Goal: Transaction & Acquisition: Book appointment/travel/reservation

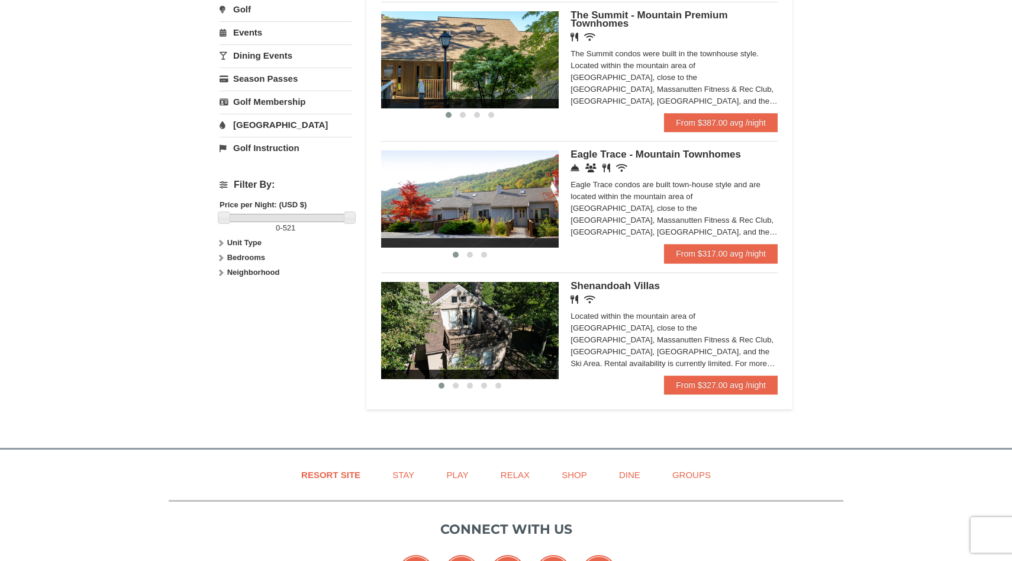
scroll to position [388, 0]
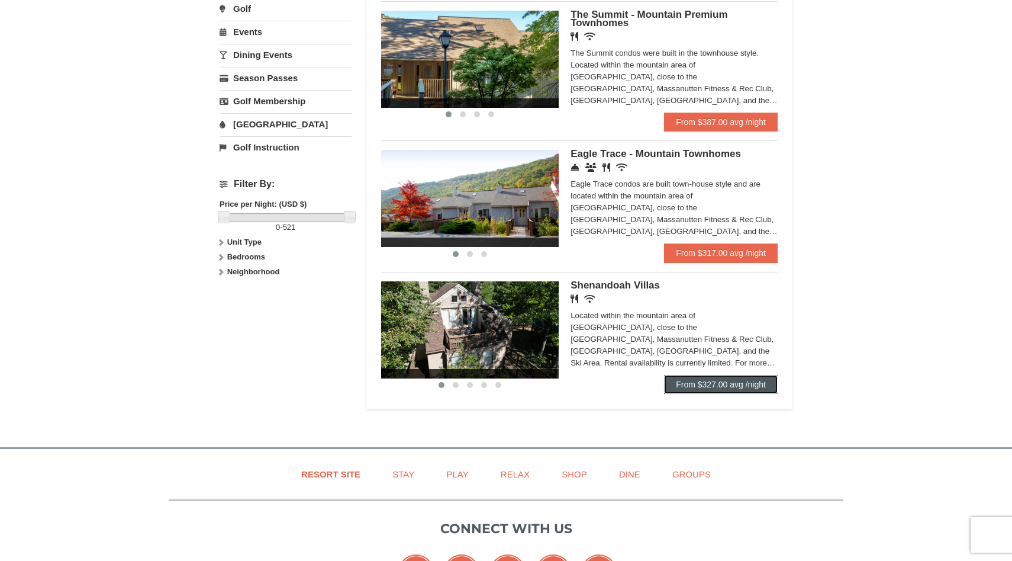
click at [702, 385] on link "From $327.00 avg /night" at bounding box center [721, 384] width 114 height 19
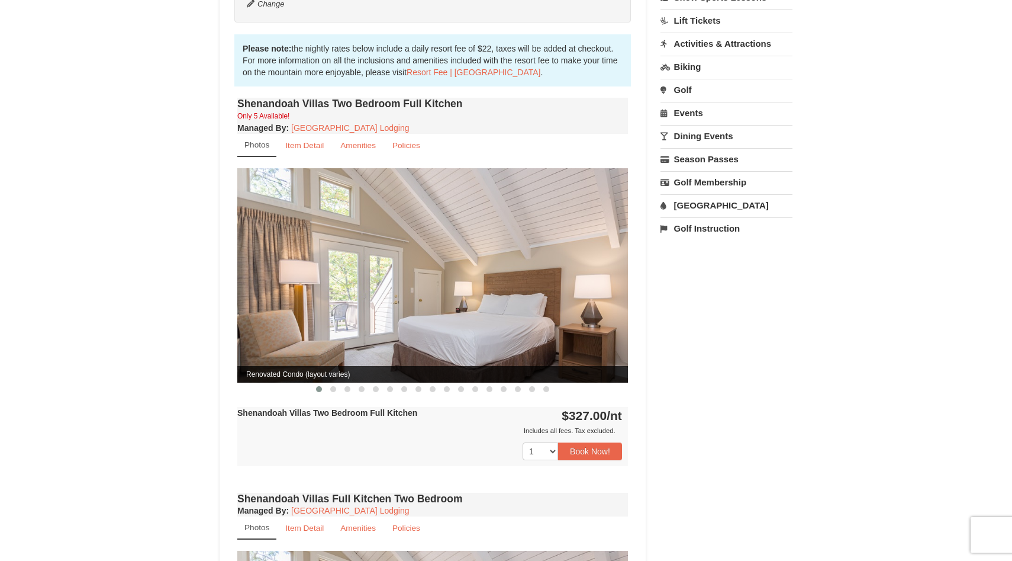
scroll to position [329, 0]
click at [297, 141] on small "Item Detail" at bounding box center [304, 145] width 38 height 9
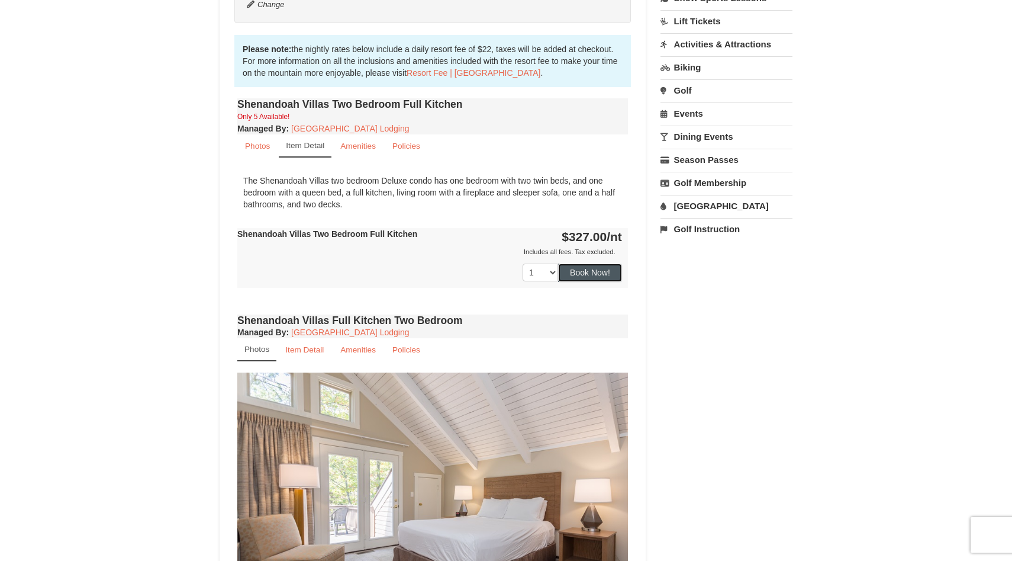
click at [606, 263] on button "Book Now!" at bounding box center [590, 272] width 64 height 18
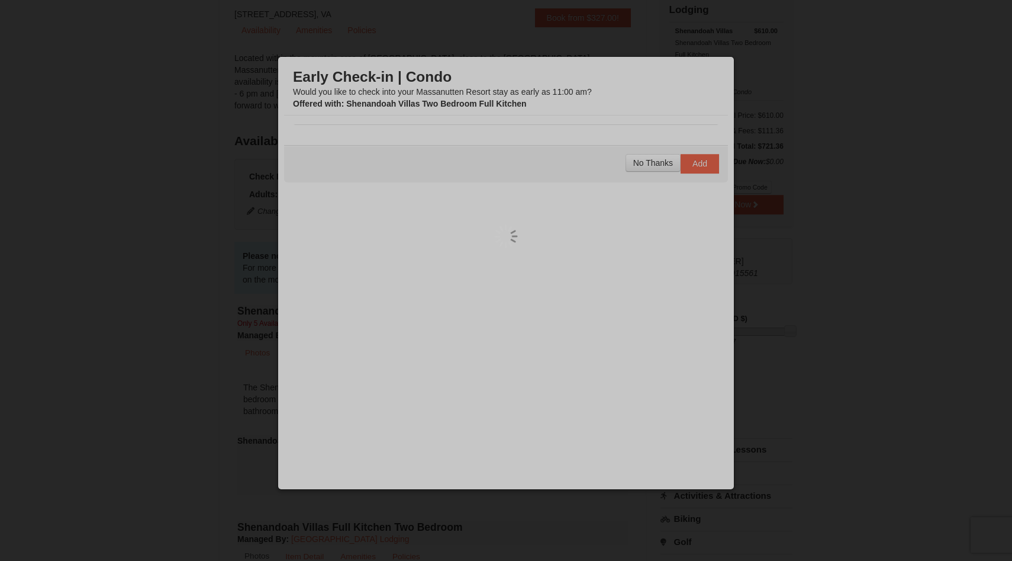
scroll to position [115, 0]
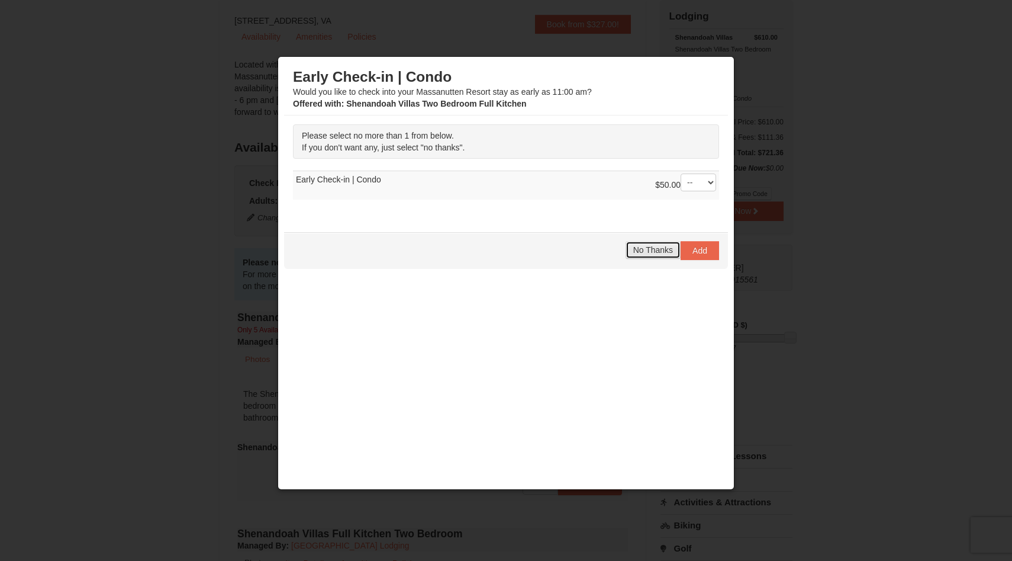
click at [649, 248] on span "No Thanks" at bounding box center [653, 249] width 40 height 9
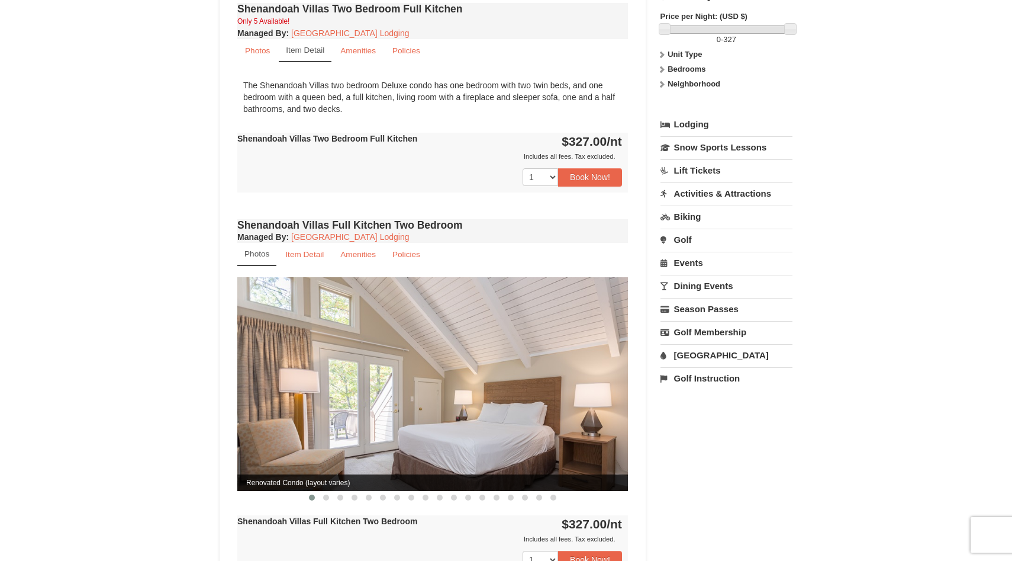
scroll to position [0, 0]
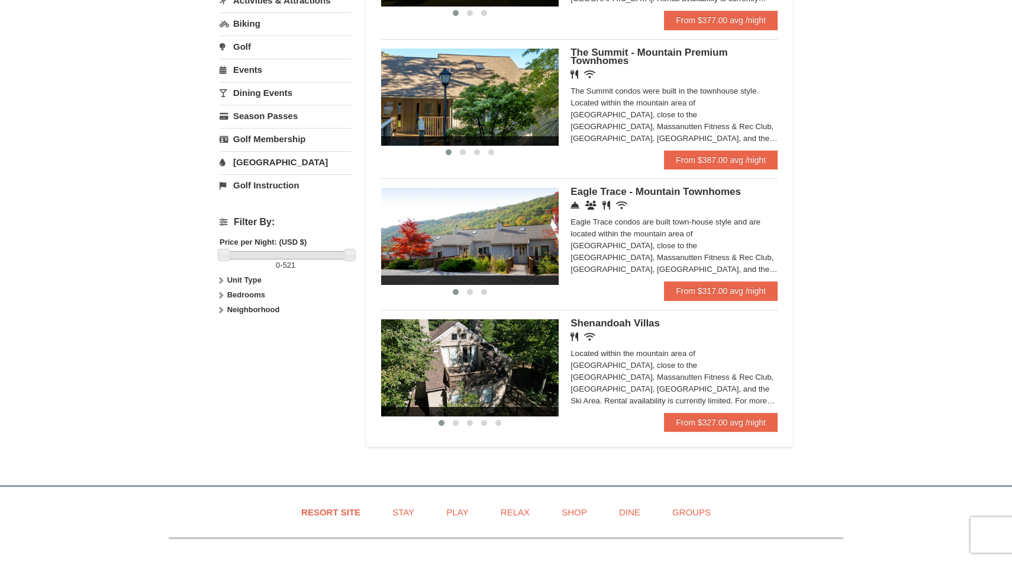
scroll to position [354, 0]
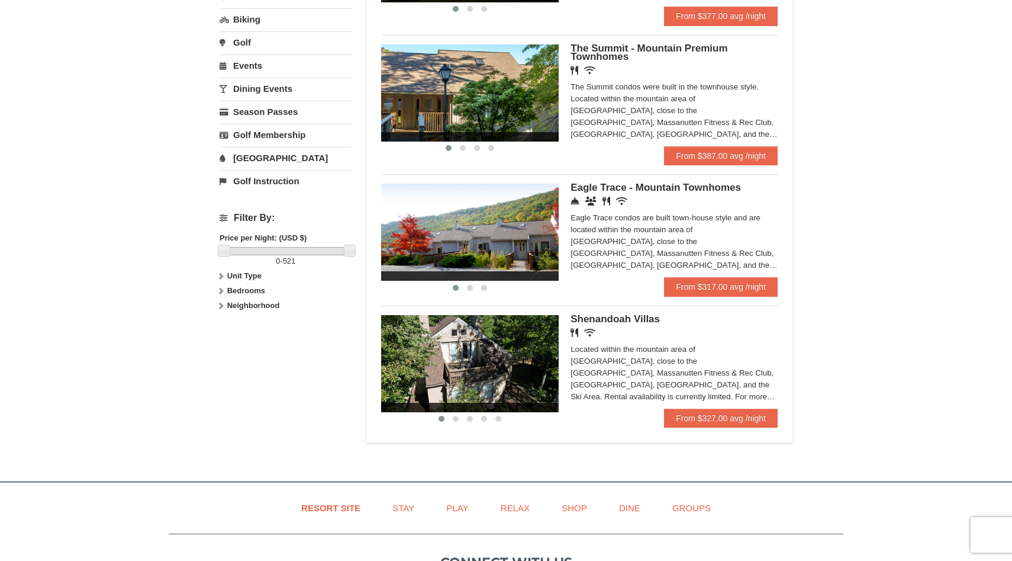
click at [655, 193] on span "Eagle Trace - Mountain Townhomes" at bounding box center [656, 187] width 170 height 11
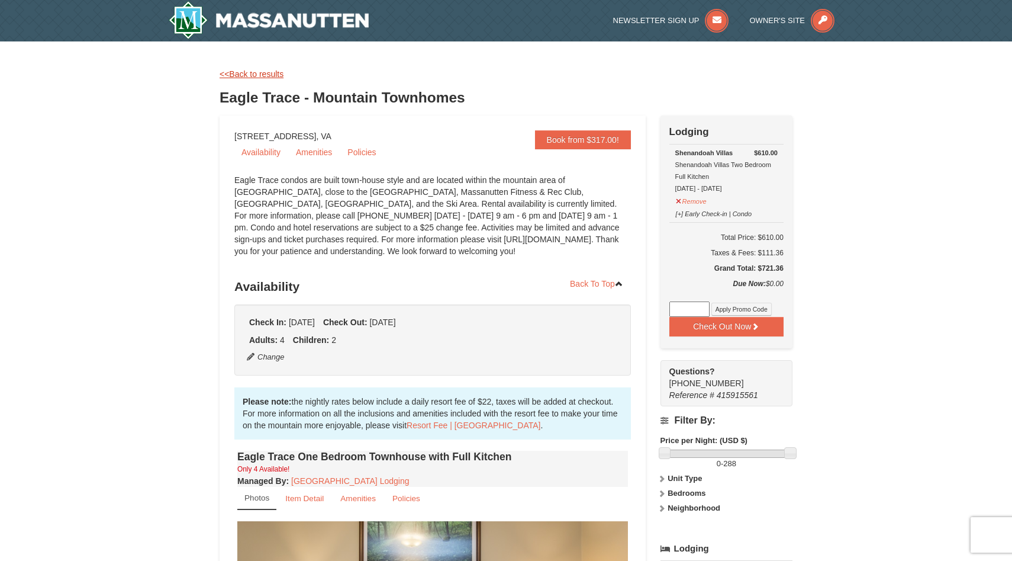
click at [256, 70] on link "<<Back to results" at bounding box center [252, 73] width 64 height 9
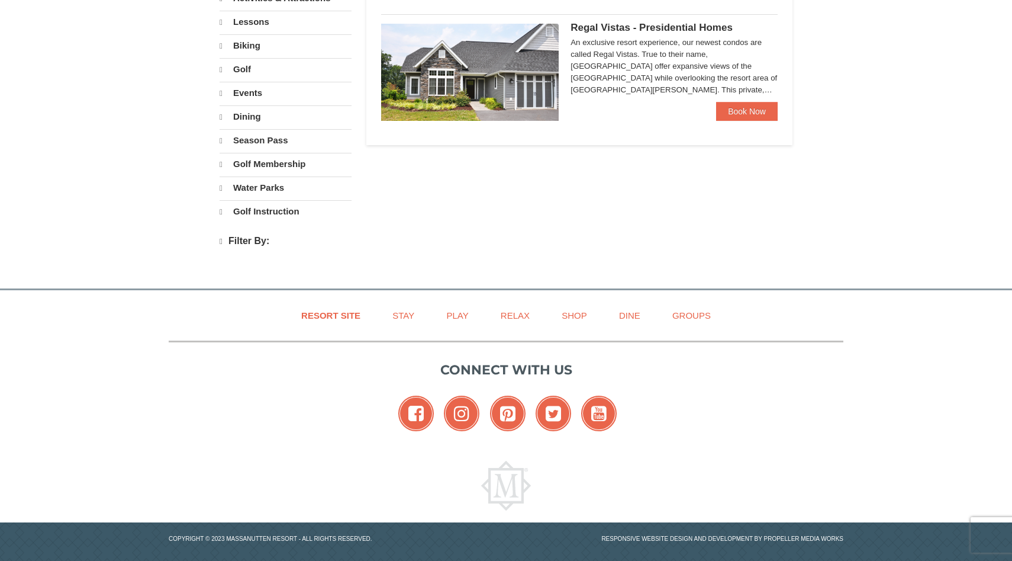
select select "9"
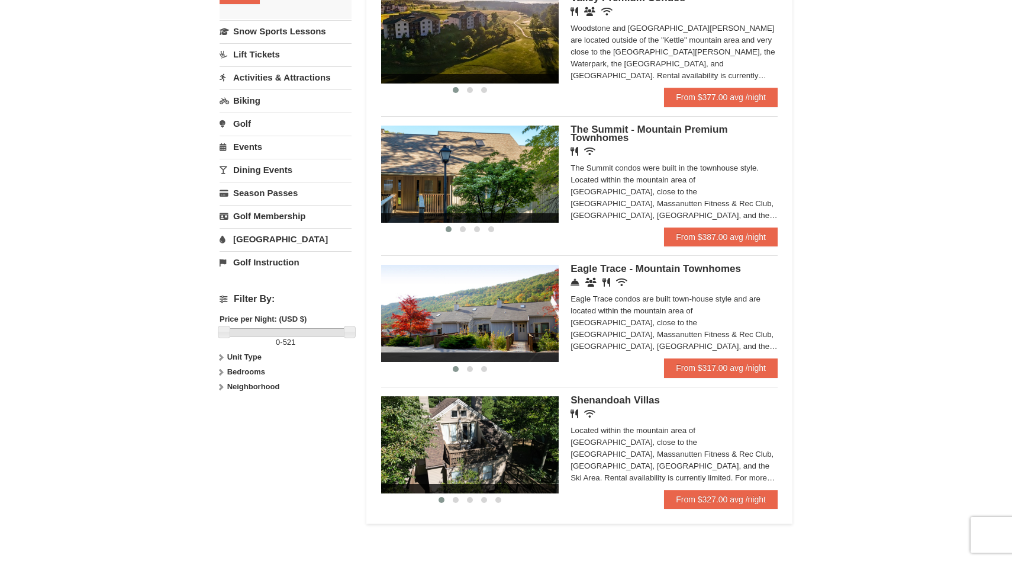
scroll to position [281, 0]
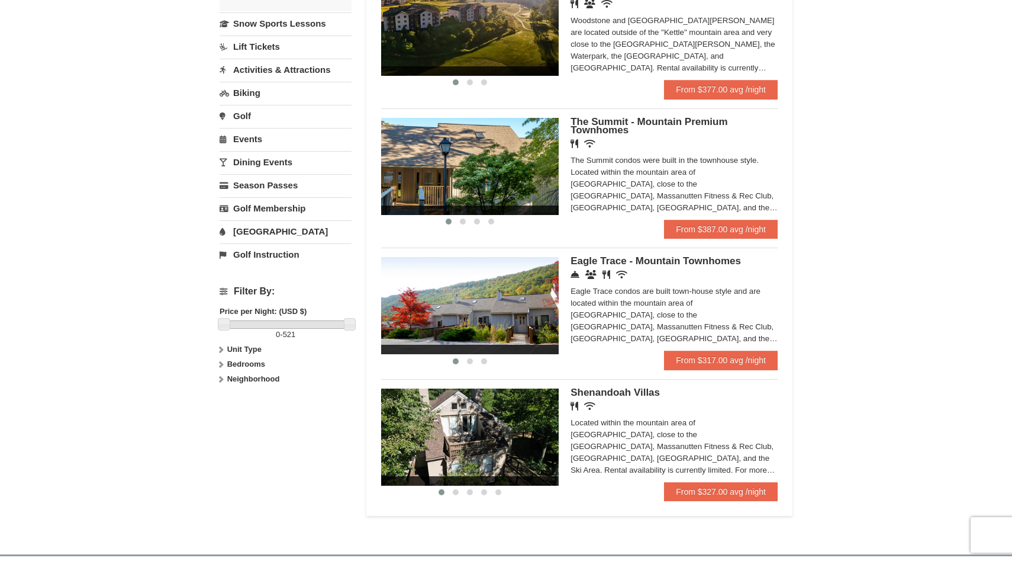
click at [661, 446] on div "Located within the mountain area of Massanutten, close to the Mountain Greens G…" at bounding box center [674, 446] width 207 height 59
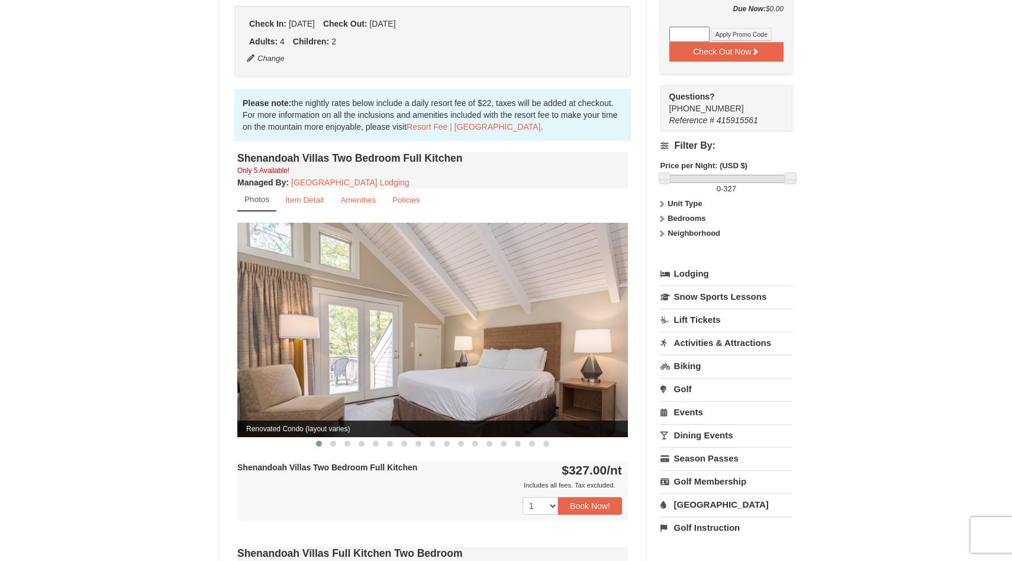
scroll to position [275, 0]
click at [601, 368] on img at bounding box center [432, 329] width 391 height 214
click at [333, 440] on span at bounding box center [333, 443] width 6 height 6
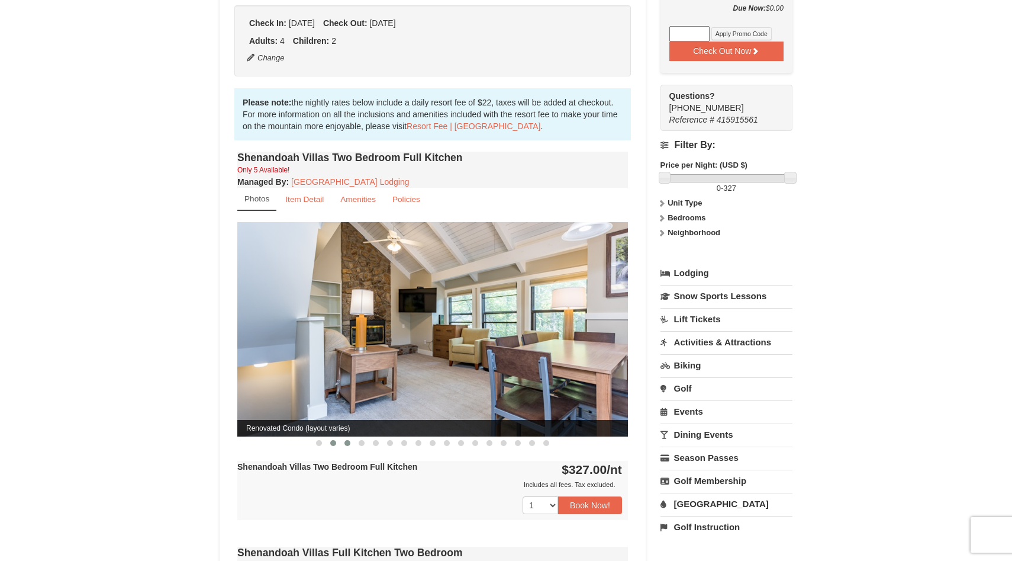
click at [349, 440] on span at bounding box center [348, 443] width 6 height 6
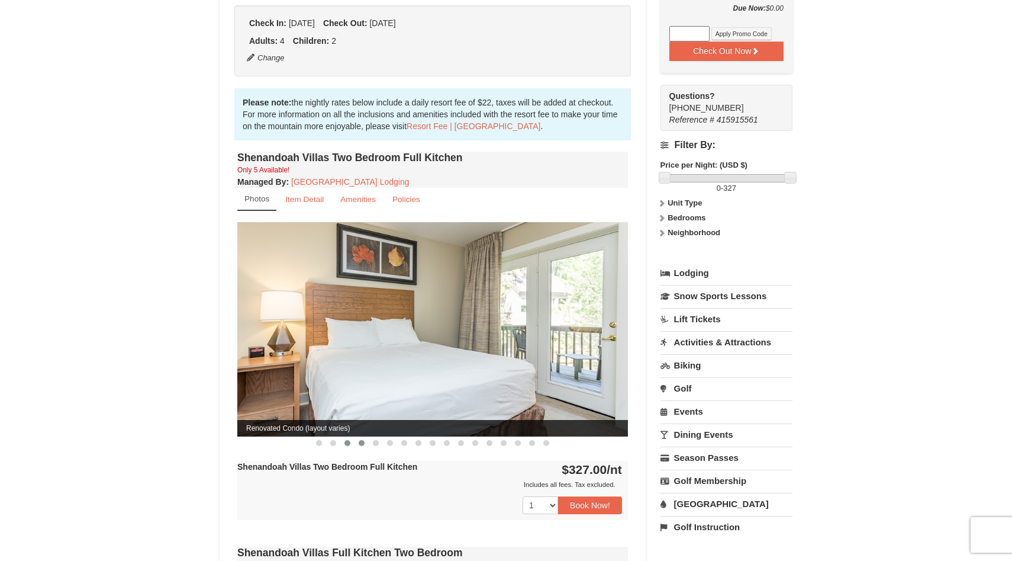
click at [362, 440] on span at bounding box center [362, 443] width 6 height 6
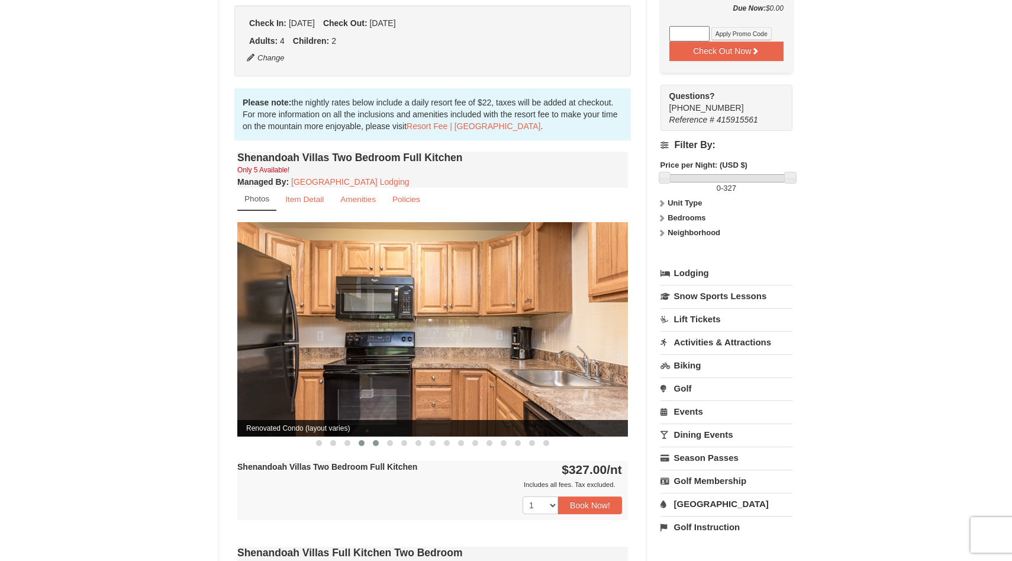
click at [375, 440] on span at bounding box center [376, 443] width 6 height 6
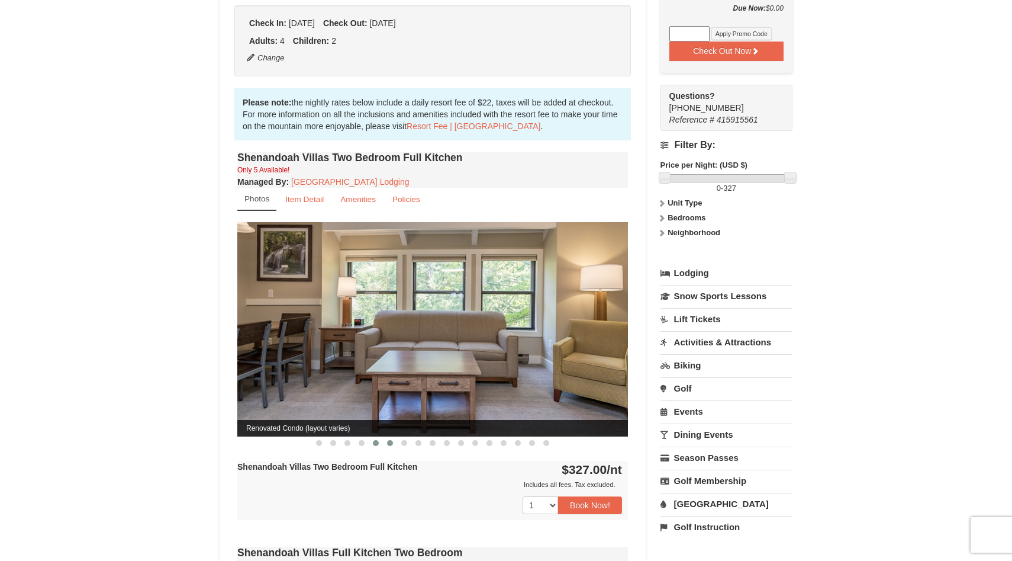
click at [388, 440] on span at bounding box center [390, 443] width 6 height 6
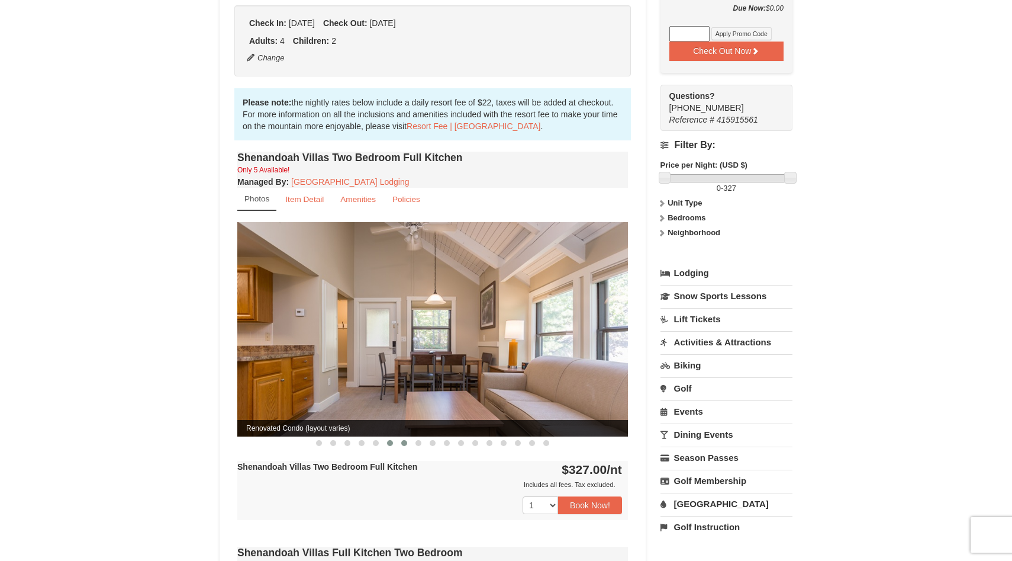
click at [402, 440] on span at bounding box center [404, 443] width 6 height 6
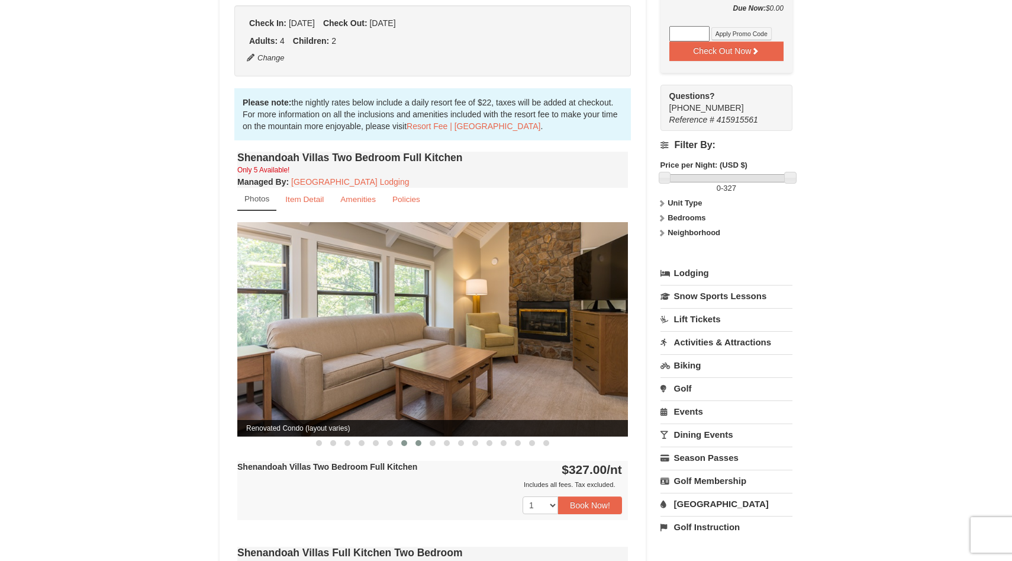
click at [419, 440] on span at bounding box center [419, 443] width 6 height 6
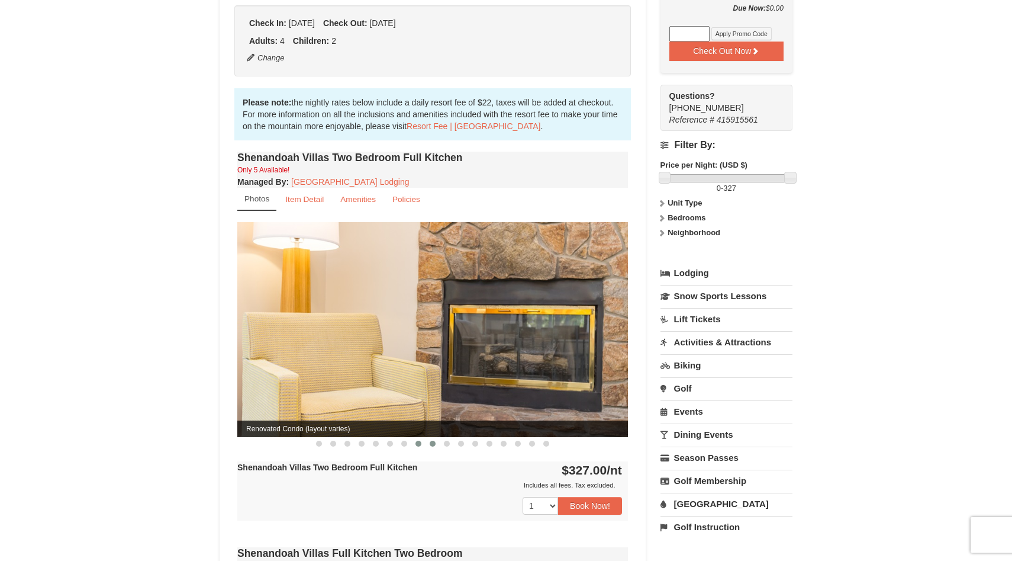
click at [431, 440] on span at bounding box center [433, 443] width 6 height 6
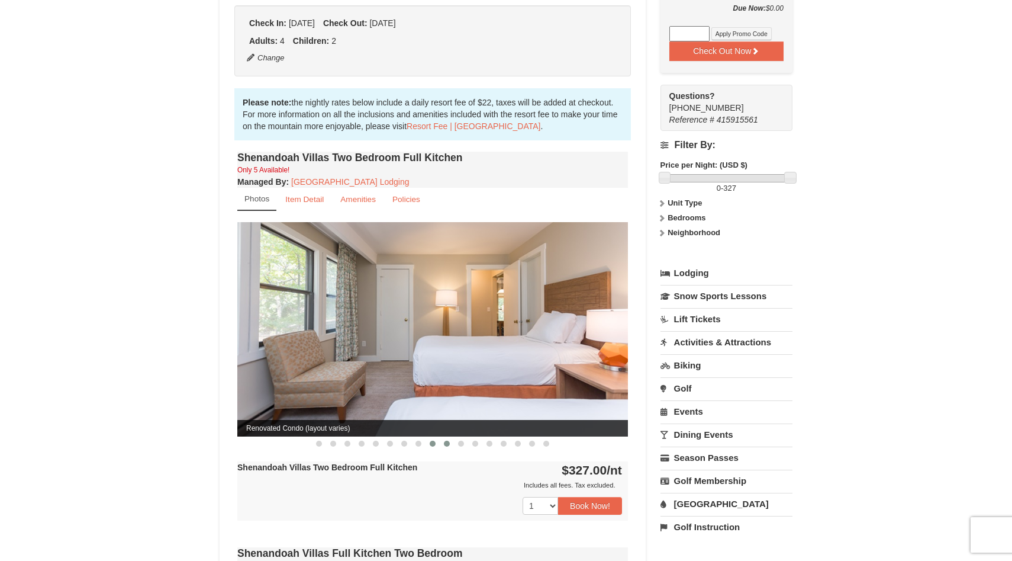
click at [448, 440] on span at bounding box center [447, 443] width 6 height 6
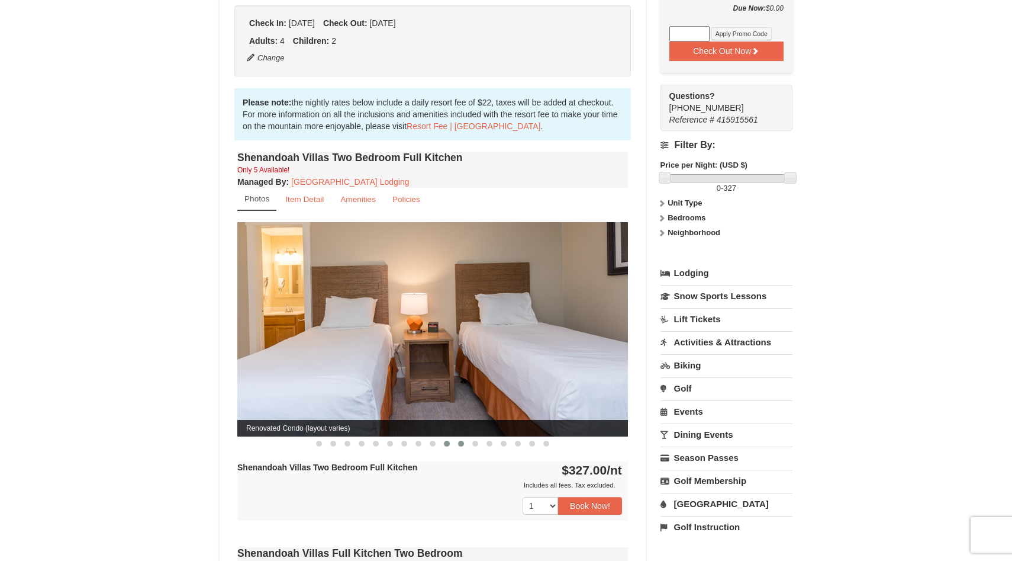
click at [461, 440] on span at bounding box center [461, 443] width 6 height 6
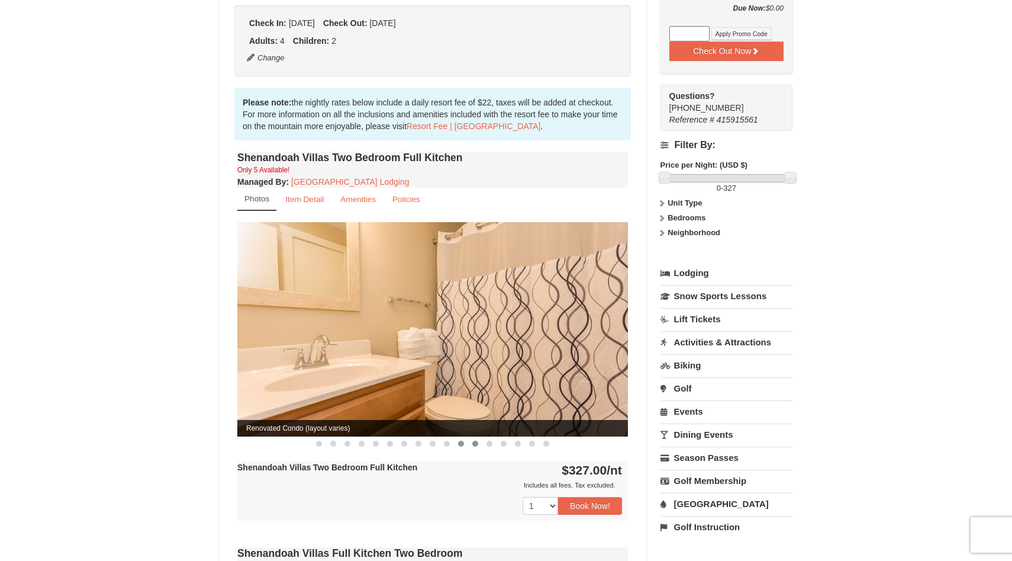
click at [474, 440] on span at bounding box center [475, 443] width 6 height 6
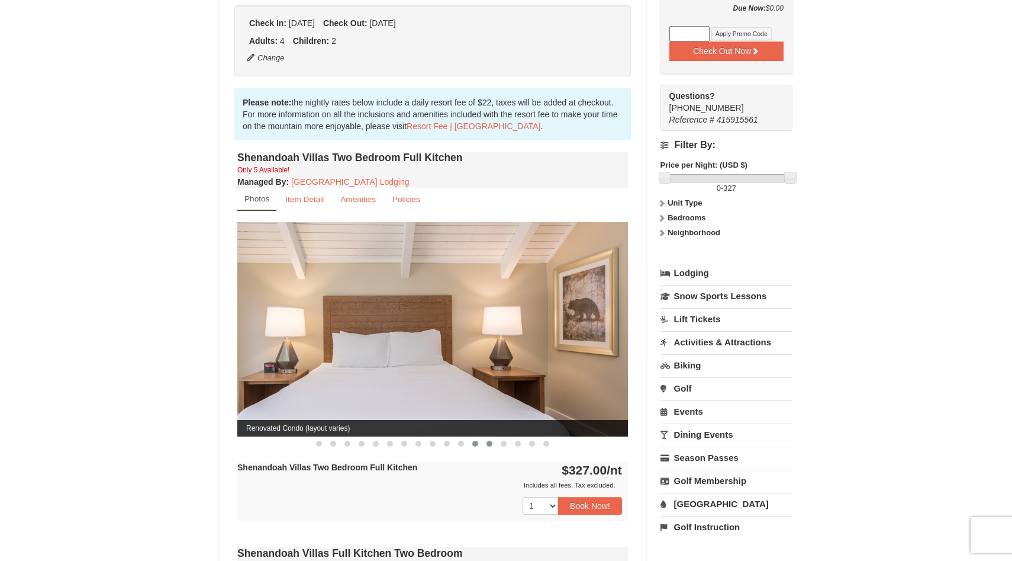
click at [486, 437] on button at bounding box center [489, 443] width 14 height 12
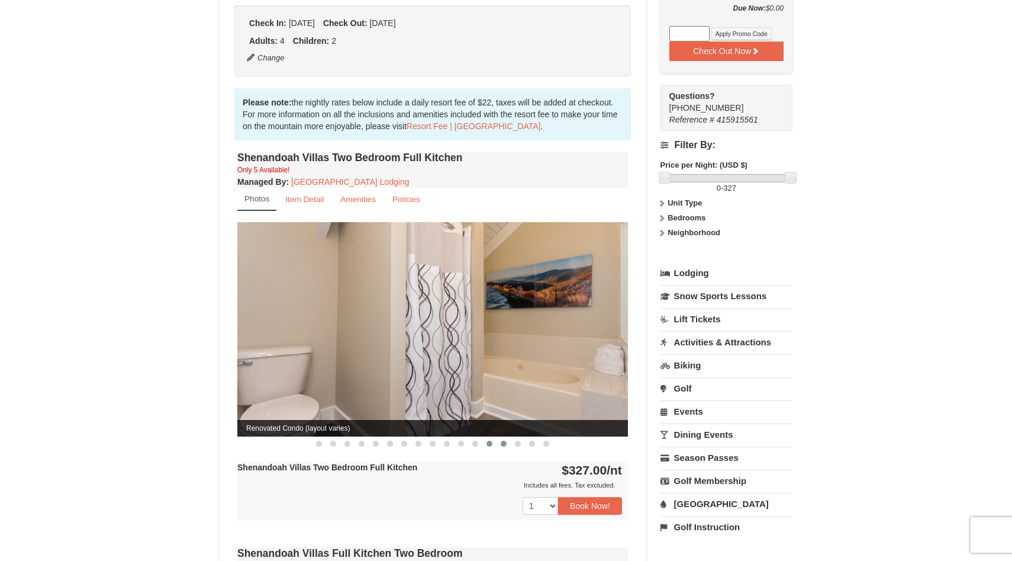
click at [501, 440] on span at bounding box center [504, 443] width 6 height 6
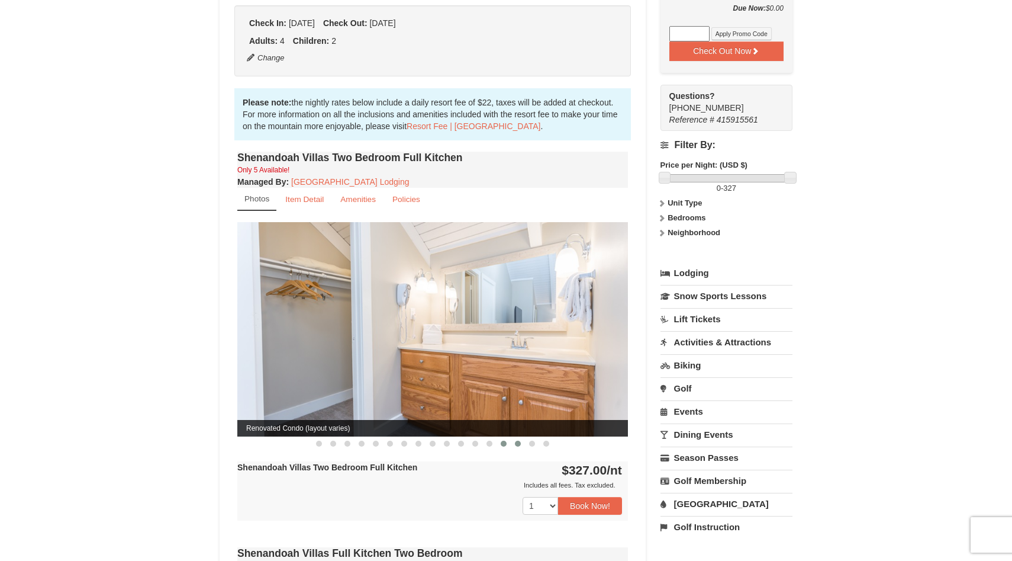
click at [516, 440] on span at bounding box center [518, 443] width 6 height 6
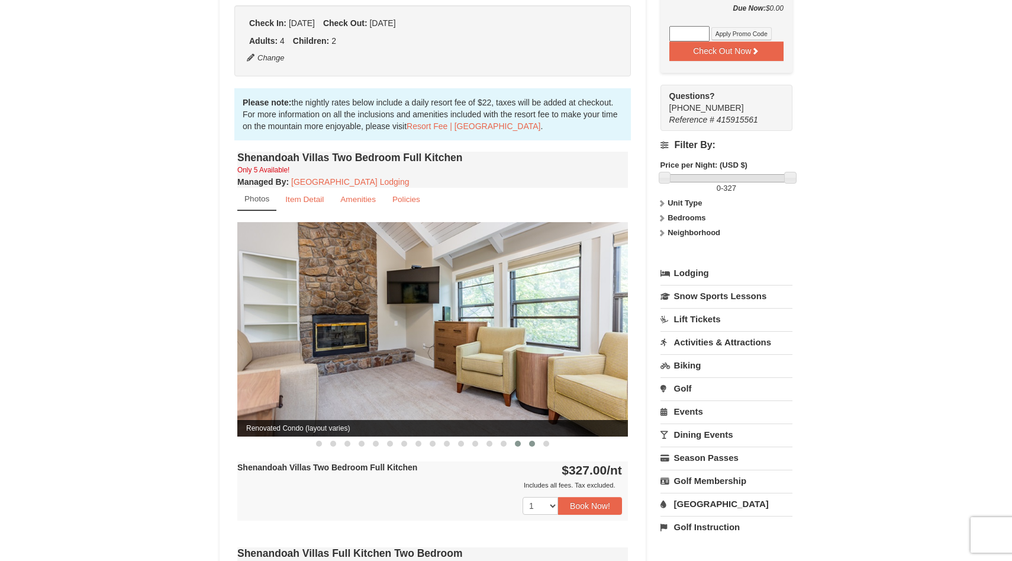
click at [531, 440] on span at bounding box center [532, 443] width 6 height 6
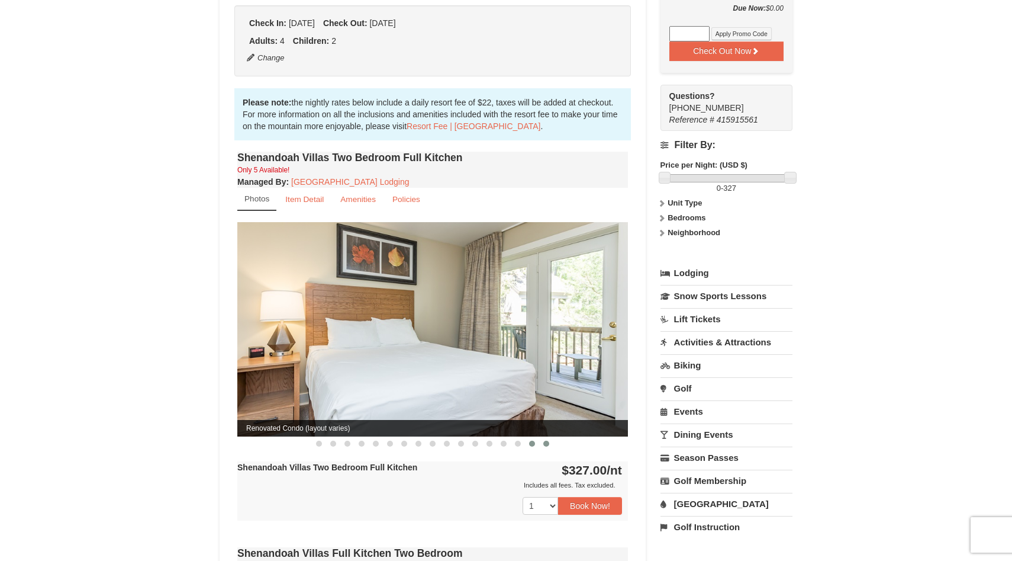
click at [547, 440] on span at bounding box center [546, 443] width 6 height 6
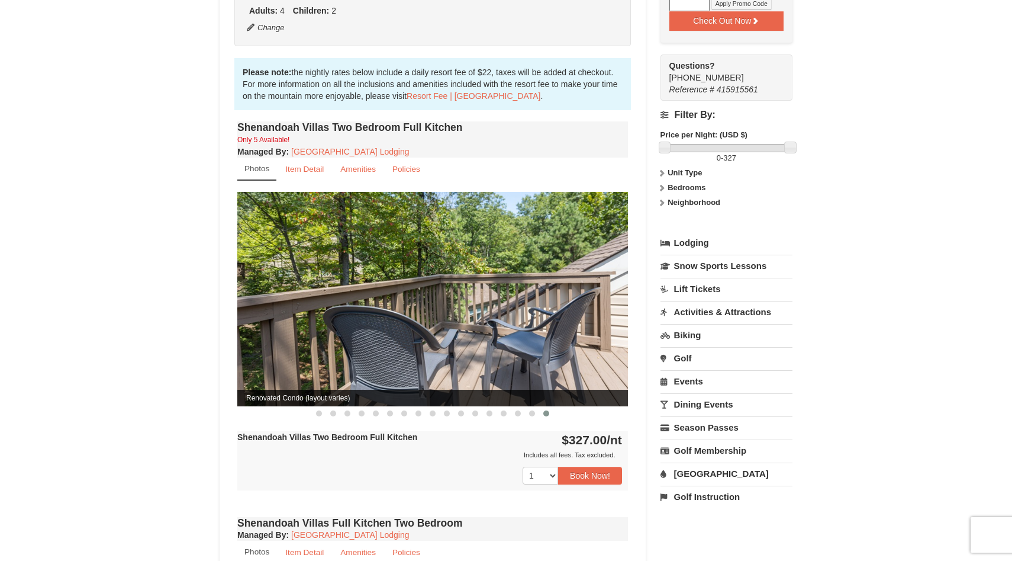
scroll to position [290, 0]
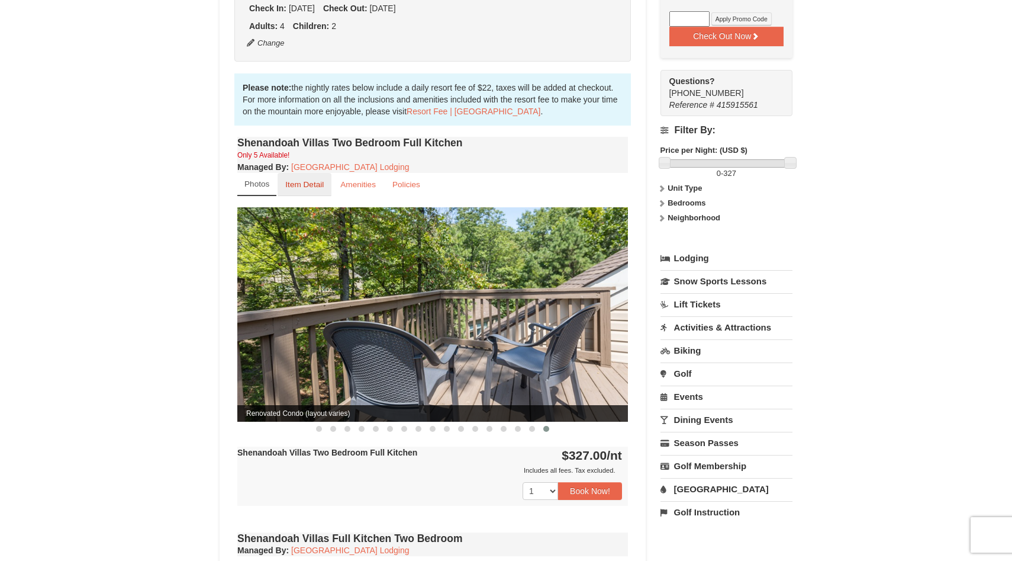
click at [311, 180] on link "Item Detail" at bounding box center [305, 184] width 54 height 23
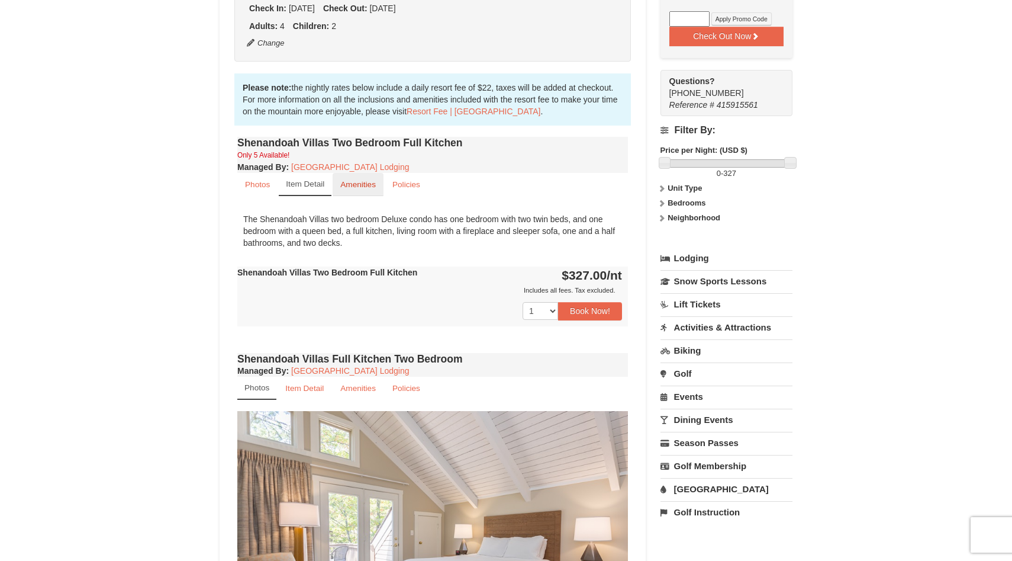
click at [351, 179] on link "Amenities" at bounding box center [358, 184] width 51 height 23
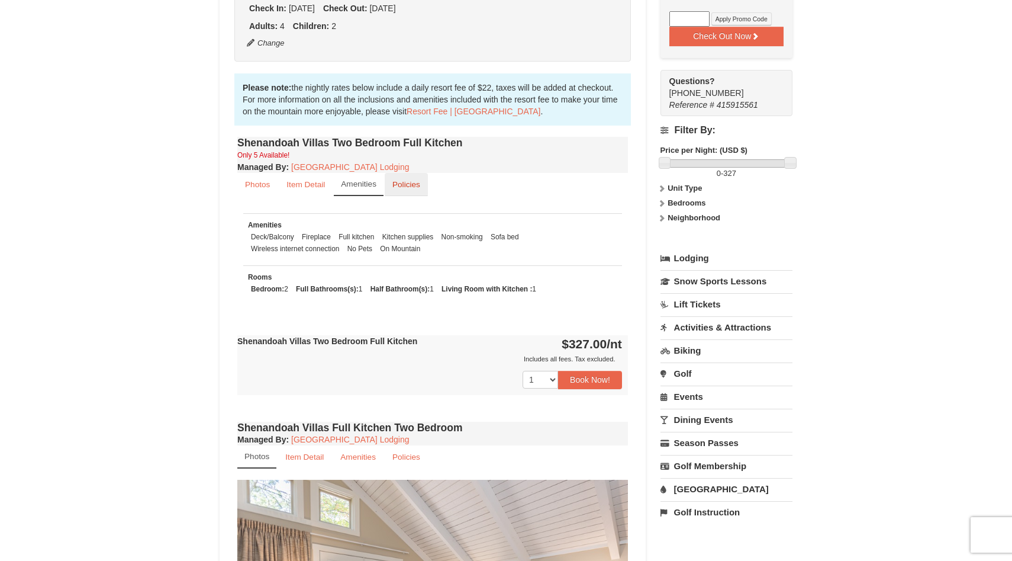
click at [401, 180] on small "Policies" at bounding box center [406, 184] width 28 height 9
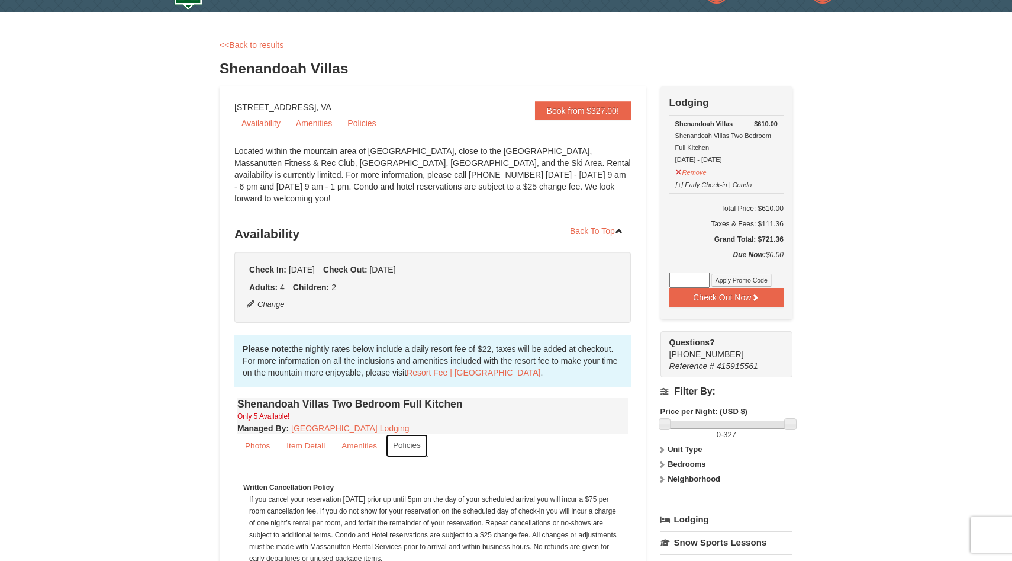
scroll to position [0, 0]
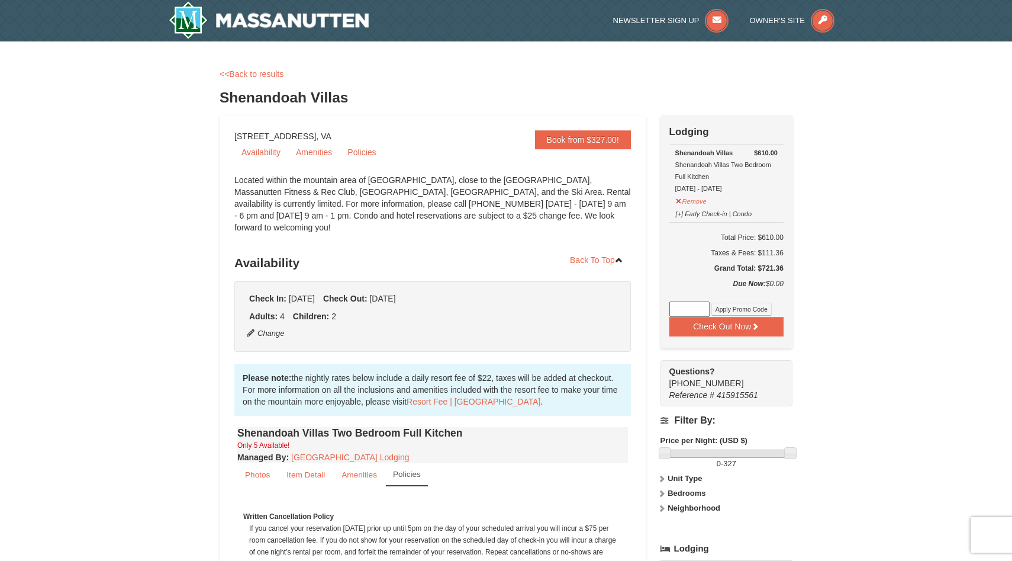
click at [255, 72] on link "<<Back to results" at bounding box center [252, 73] width 64 height 9
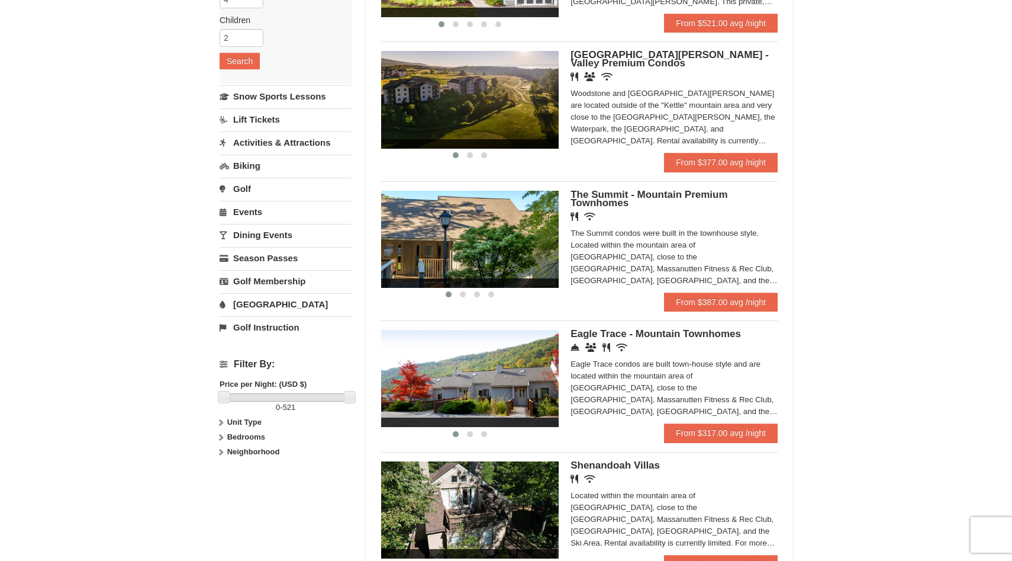
scroll to position [207, 0]
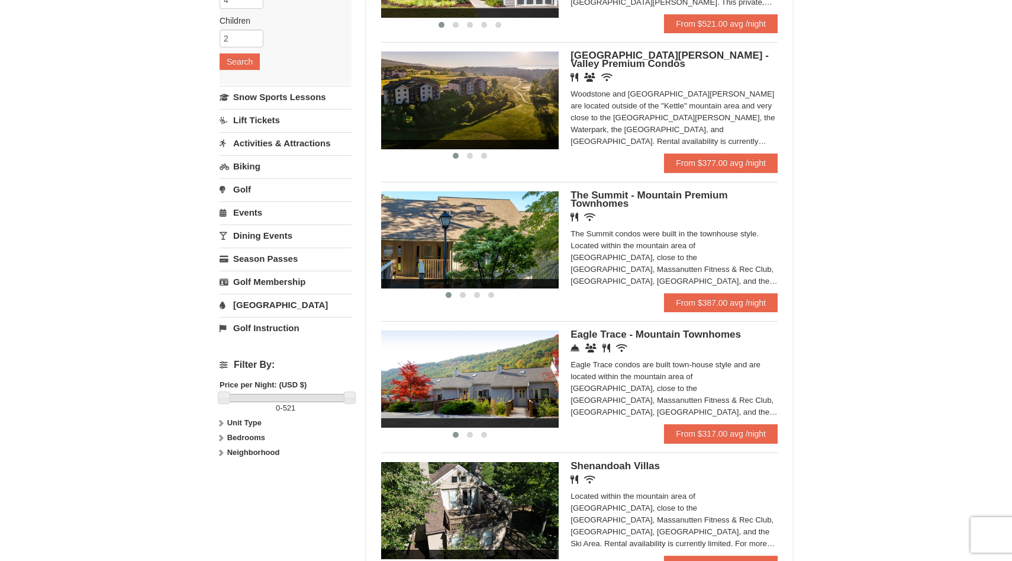
click at [597, 56] on span "[GEOGRAPHIC_DATA][PERSON_NAME] - Valley Premium Condos" at bounding box center [670, 60] width 198 height 20
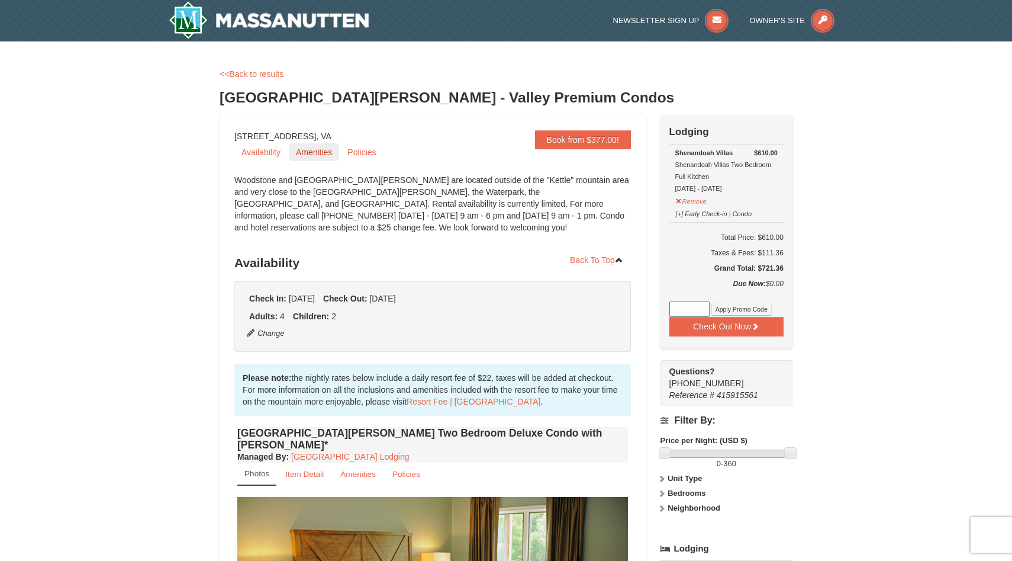
click at [298, 159] on link "Amenities" at bounding box center [314, 152] width 50 height 18
